Goal: Information Seeking & Learning: Learn about a topic

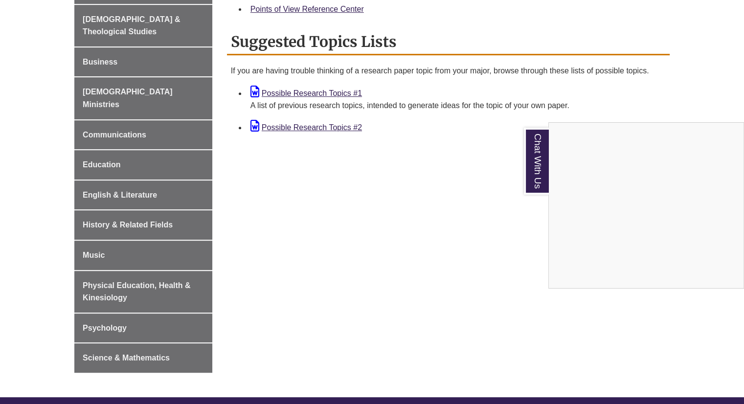
scroll to position [402, 0]
click at [322, 95] on div "Chat With Us" at bounding box center [372, 202] width 744 height 404
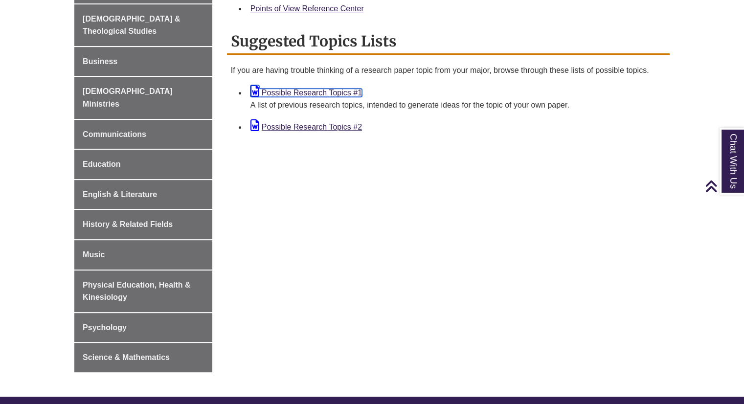
click at [324, 89] on link "Possible Research Topics #1" at bounding box center [305, 93] width 111 height 8
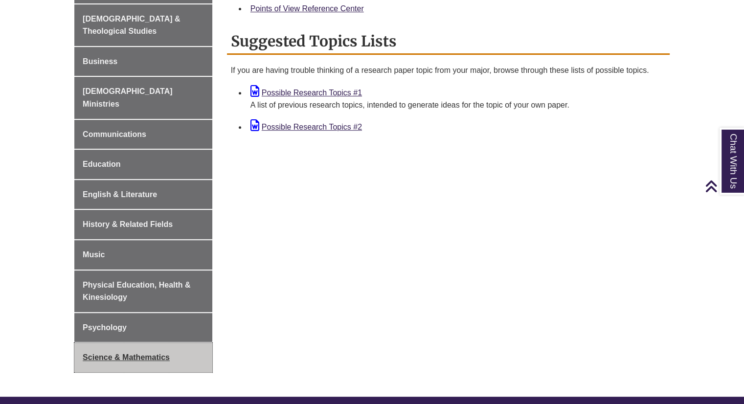
click at [134, 353] on span "Science & Mathematics" at bounding box center [126, 357] width 87 height 8
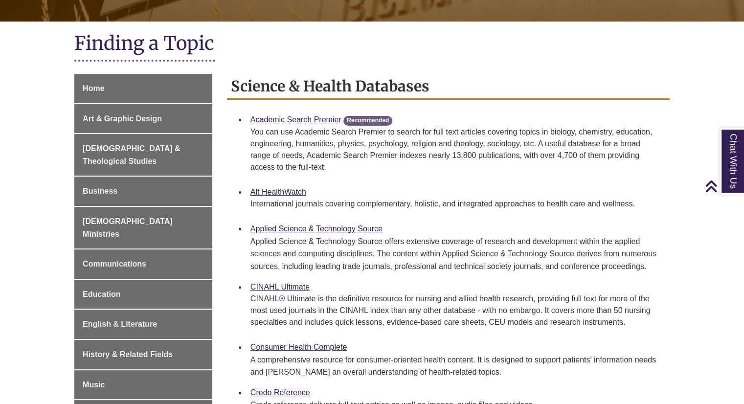
scroll to position [203, 0]
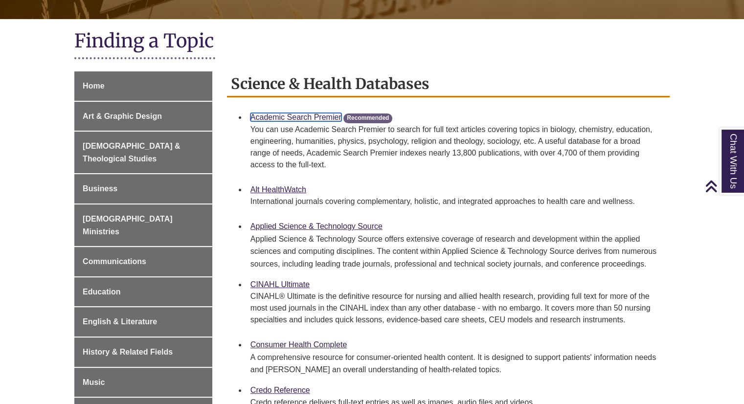
click at [304, 119] on link "Academic Search Premier" at bounding box center [295, 117] width 91 height 8
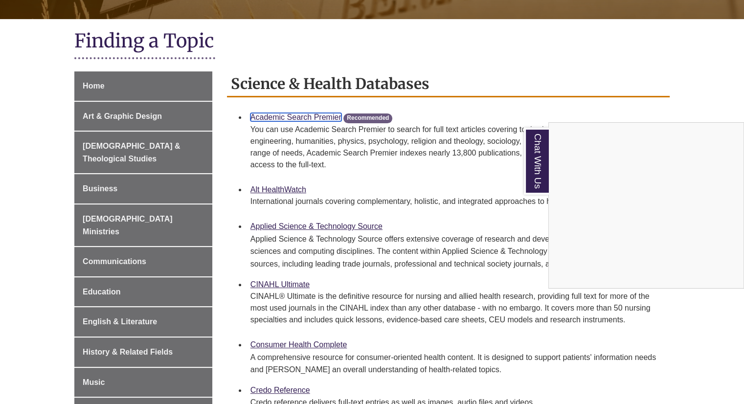
scroll to position [0, 0]
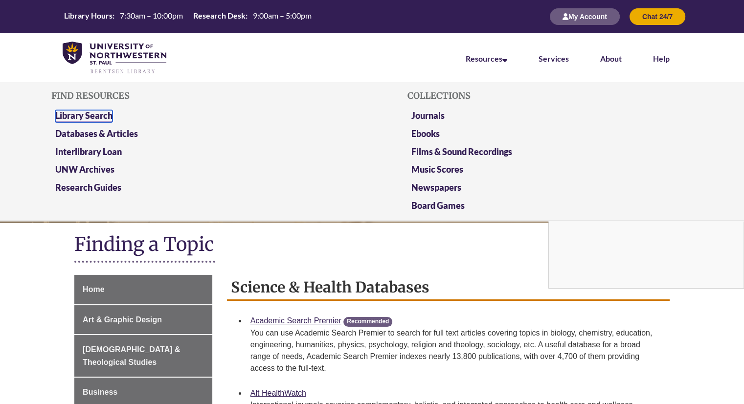
click at [87, 114] on link "Library Search" at bounding box center [83, 116] width 57 height 12
